Goal: Information Seeking & Learning: Learn about a topic

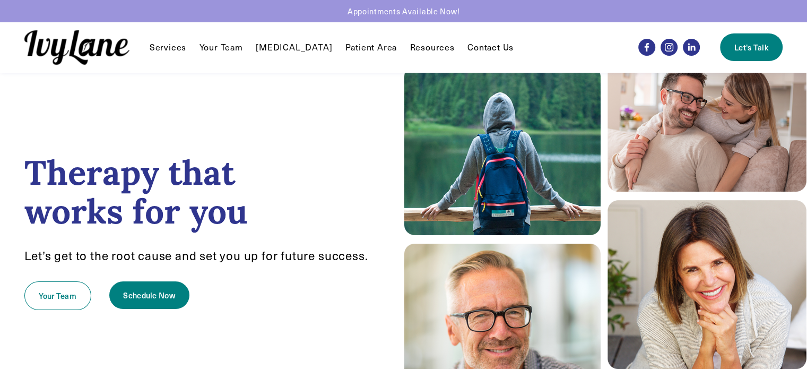
click at [214, 48] on link "Your Team" at bounding box center [221, 47] width 44 height 13
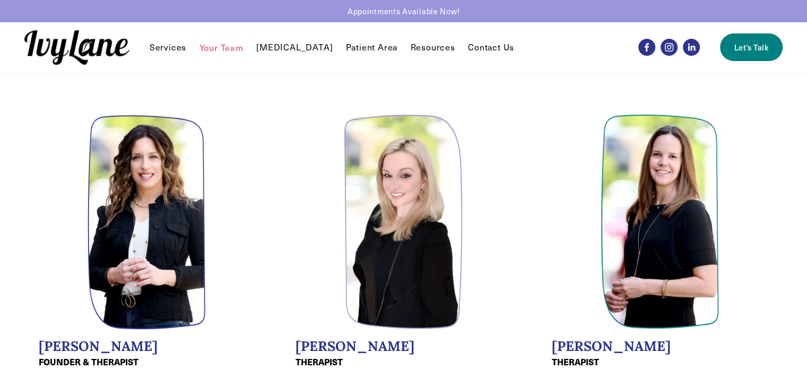
click at [178, 48] on span "Services" at bounding box center [168, 47] width 37 height 11
click at [490, 45] on link "Contact Us" at bounding box center [491, 47] width 46 height 13
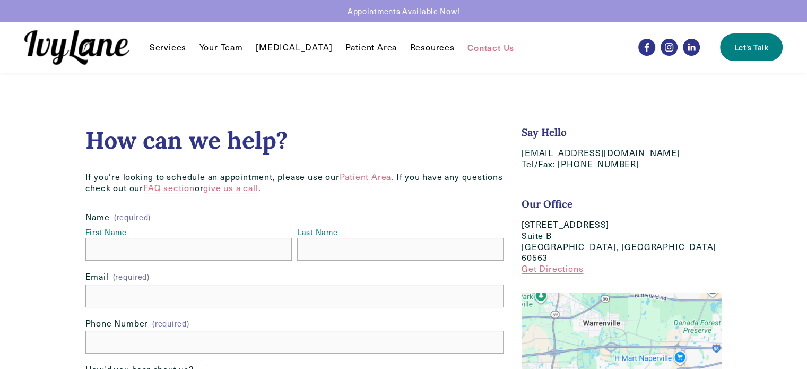
click at [416, 40] on div "Services Individual Therapy EMDR Reunification Therapy" at bounding box center [321, 47] width 594 height 34
click at [0, 0] on span "FAQ" at bounding box center [0, 0] width 0 height 0
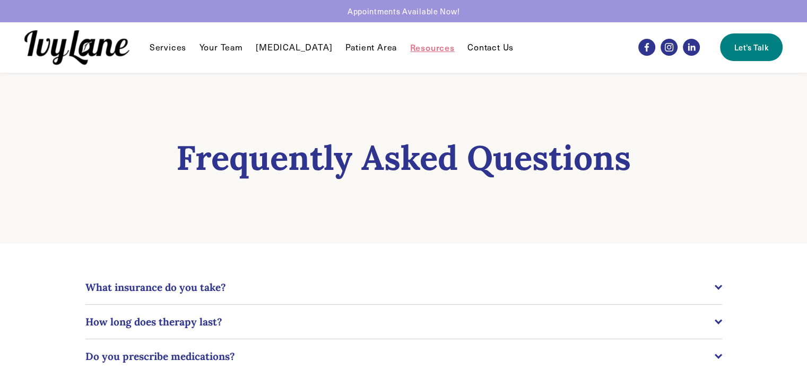
click at [180, 283] on span "What insurance do you take?" at bounding box center [399, 287] width 629 height 13
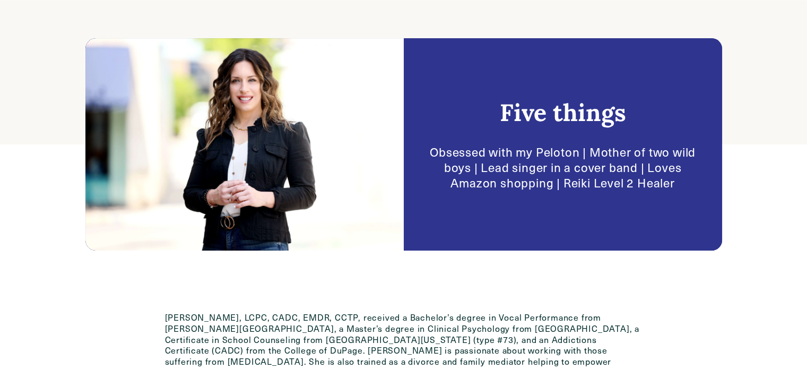
scroll to position [262, 0]
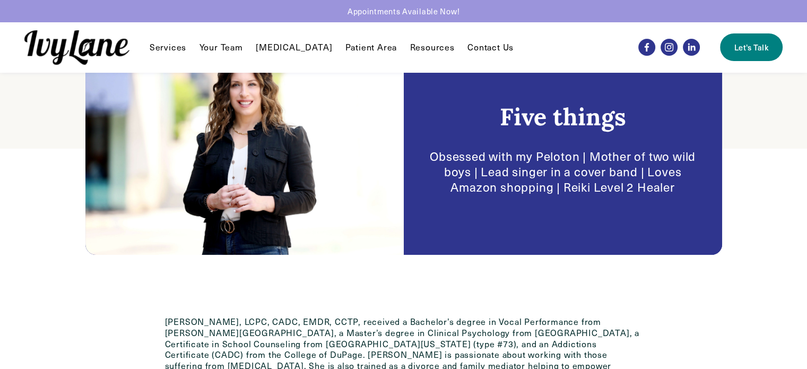
click at [359, 48] on link "Patient Area" at bounding box center [371, 47] width 52 height 13
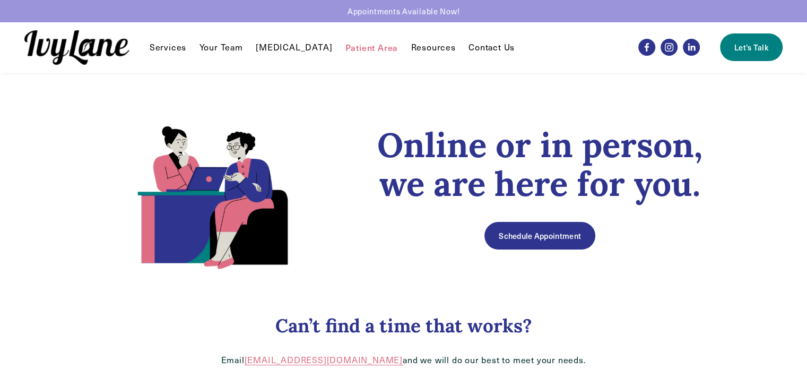
click at [417, 46] on span "Resources" at bounding box center [433, 47] width 45 height 11
click at [0, 0] on span "Recommendations" at bounding box center [0, 0] width 0 height 0
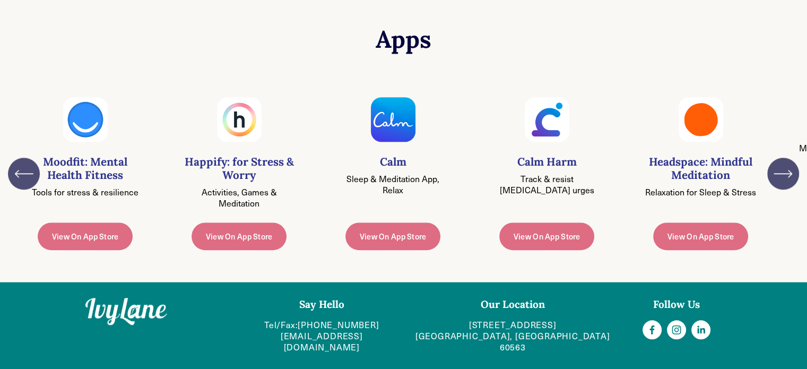
scroll to position [1168, 0]
